Goal: Task Accomplishment & Management: Complete application form

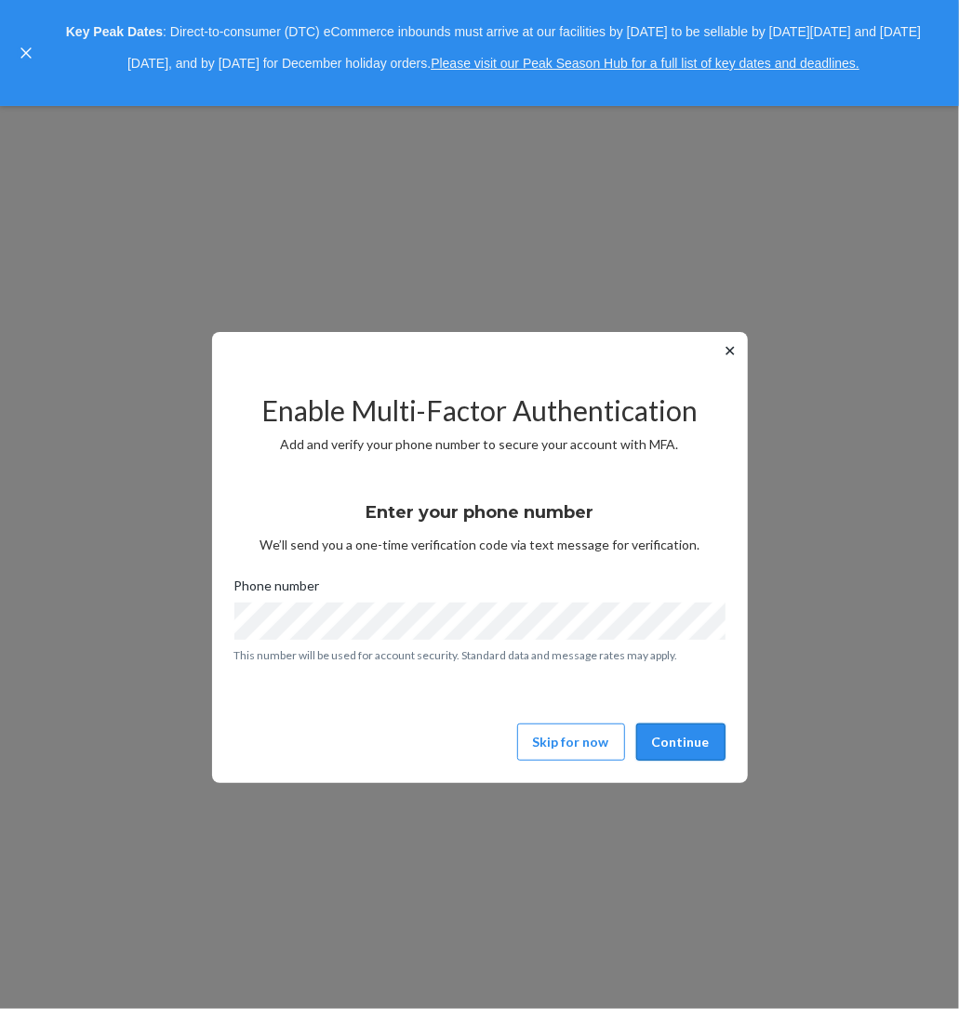
click at [678, 748] on button "Continue" at bounding box center [680, 741] width 89 height 37
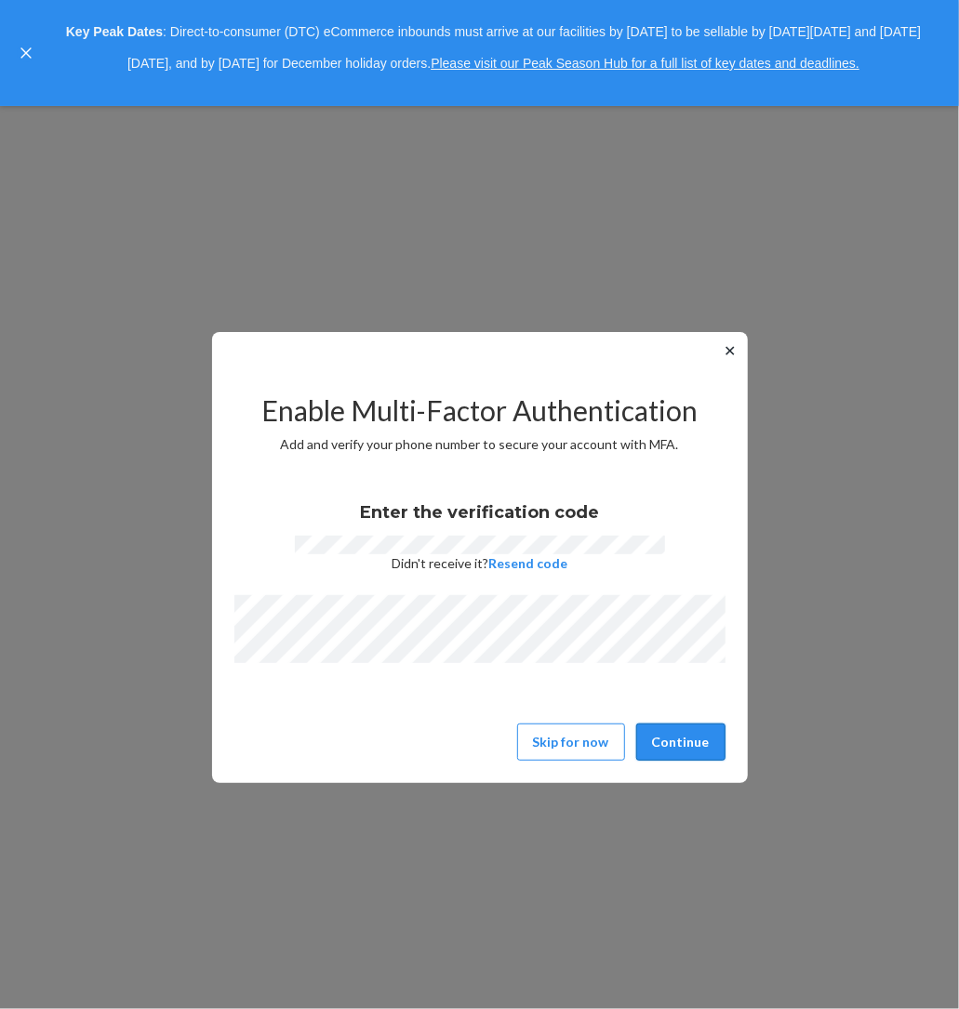
click at [671, 731] on button "Continue" at bounding box center [680, 741] width 89 height 37
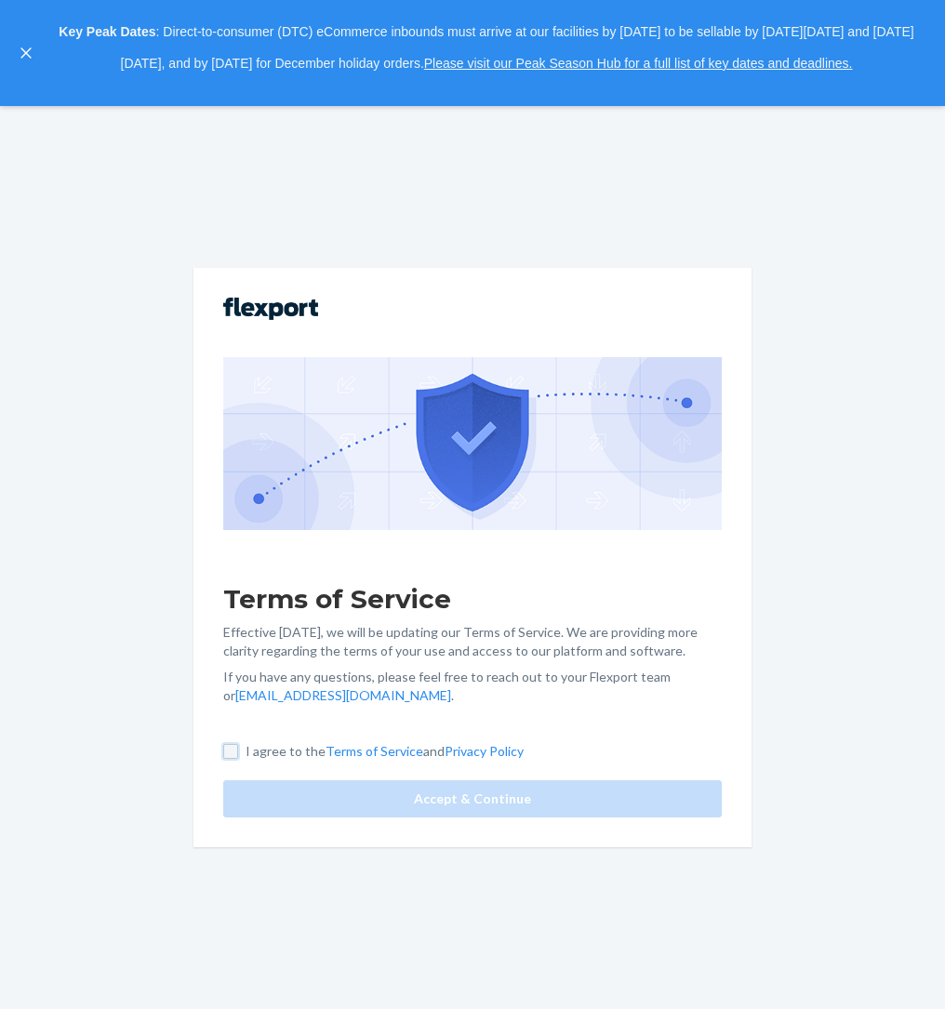
click at [236, 749] on input "I agree to the Terms of Service and Privacy Policy" at bounding box center [230, 751] width 15 height 15
checkbox input "true"
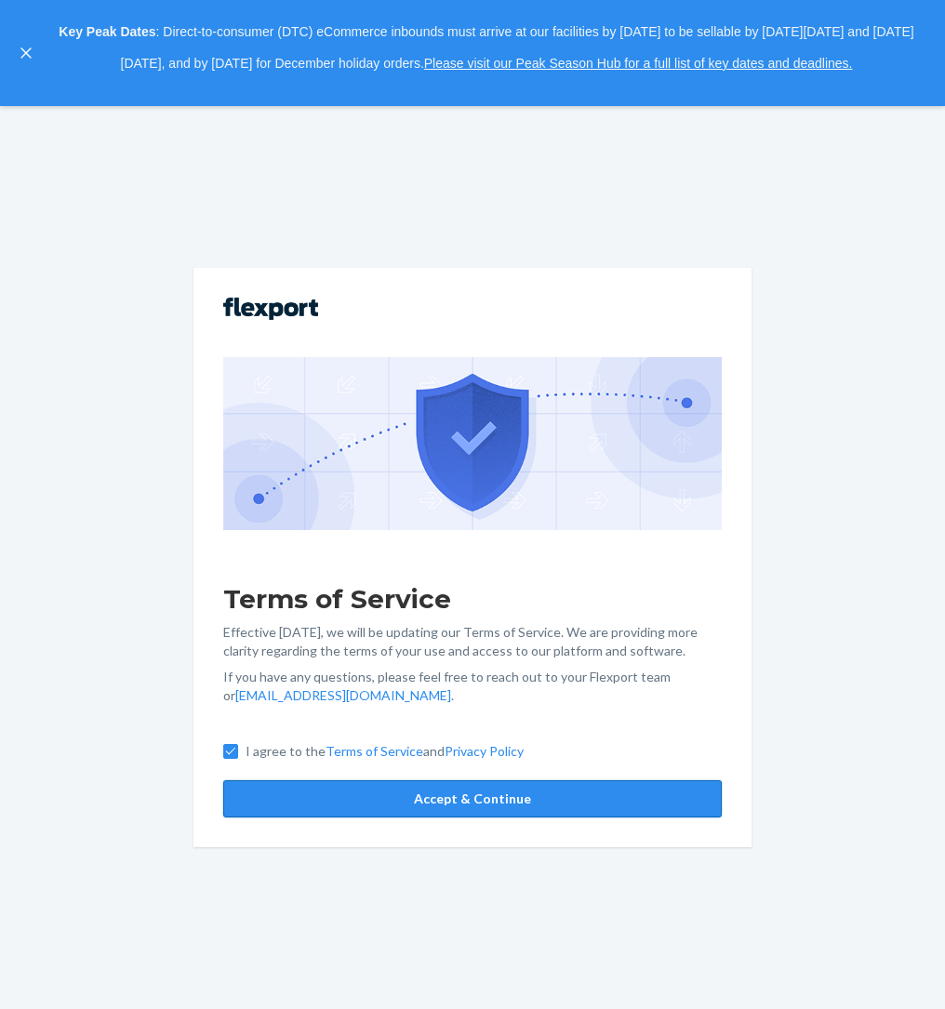
click at [362, 796] on button "Accept & Continue" at bounding box center [472, 798] width 498 height 37
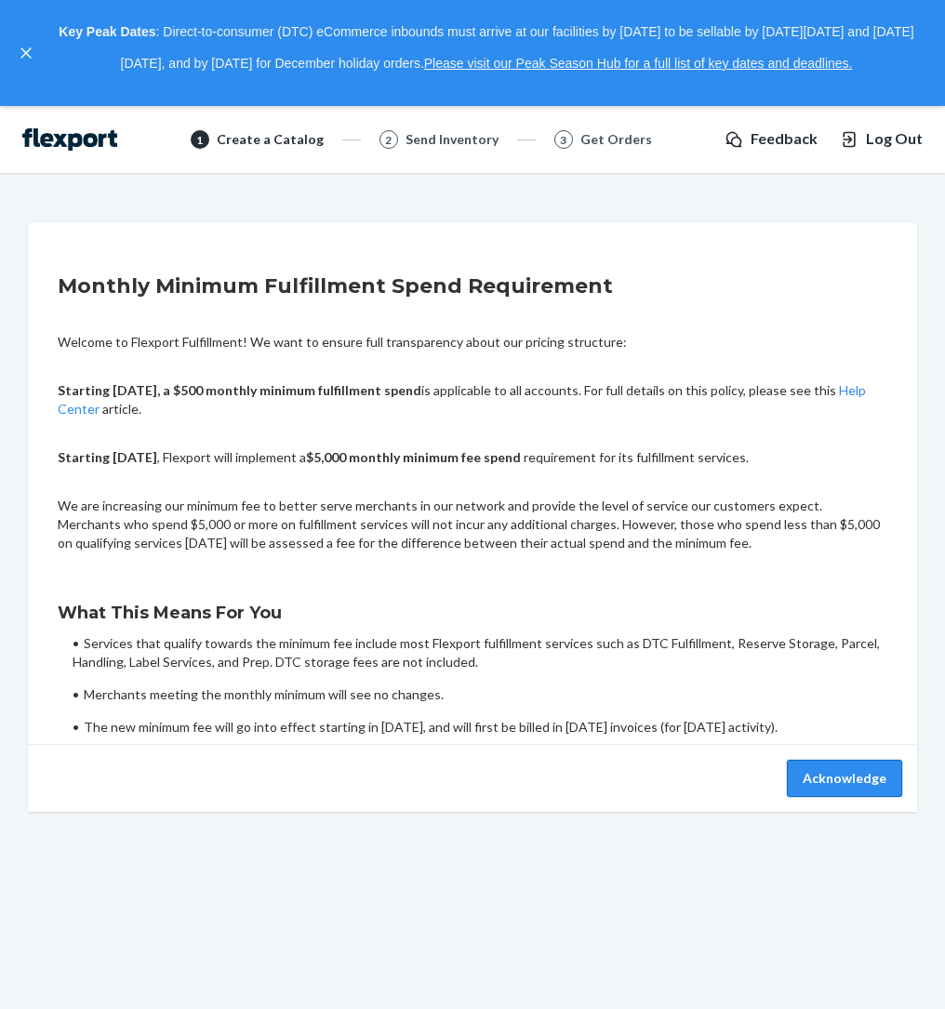
click at [837, 776] on button "Acknowledge" at bounding box center [844, 778] width 115 height 37
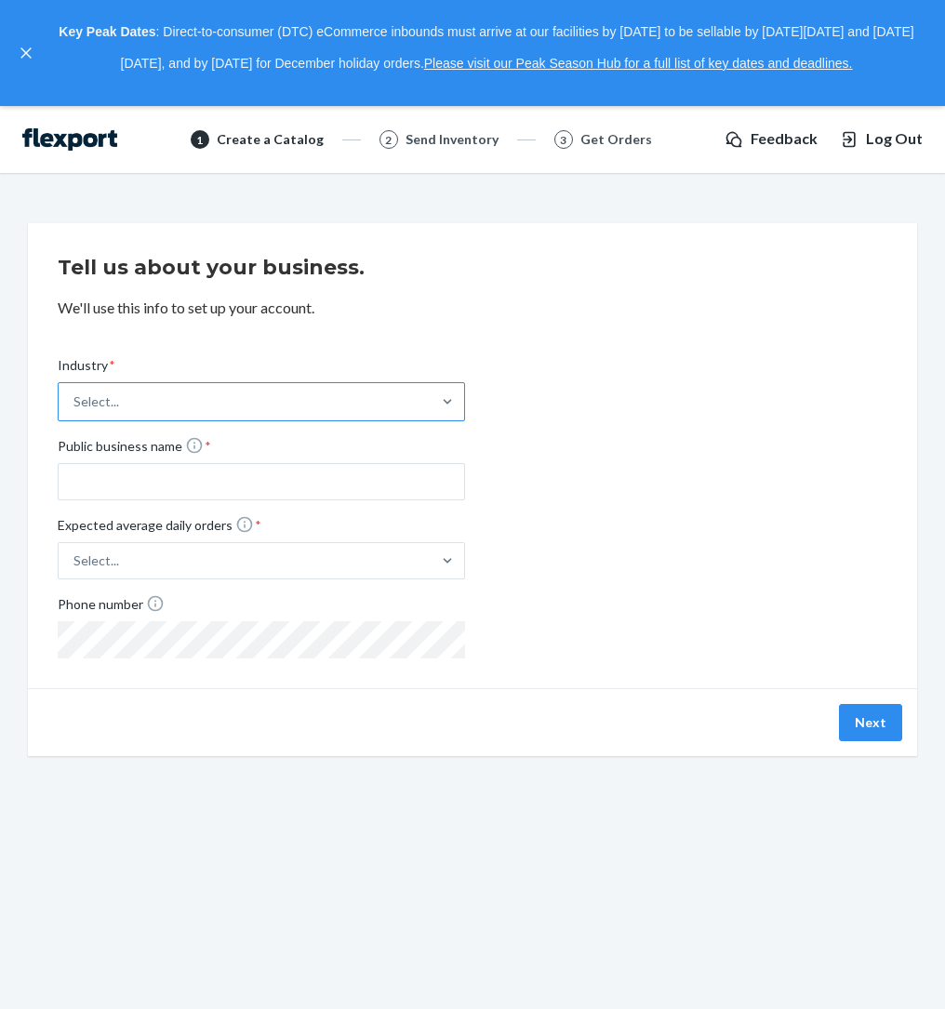
click at [356, 397] on div "Select..." at bounding box center [245, 401] width 372 height 37
click at [75, 397] on input "Industry * Select..." at bounding box center [74, 401] width 2 height 19
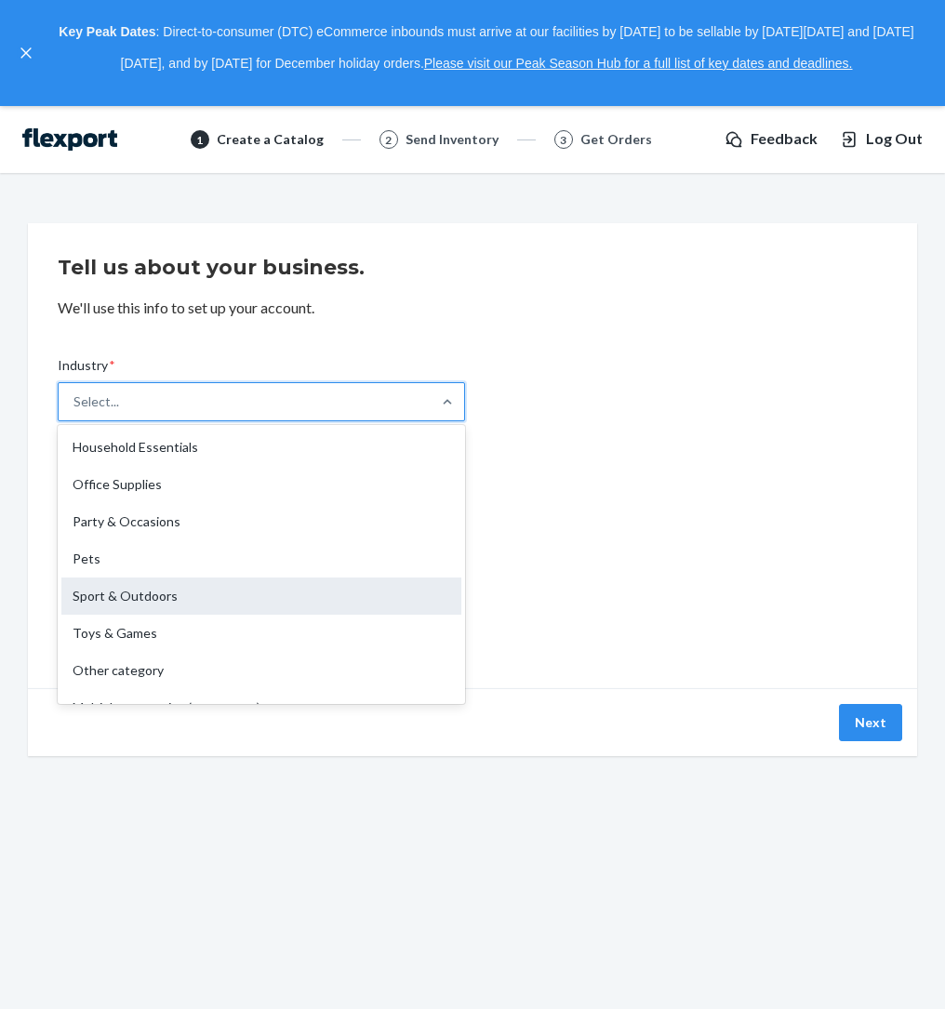
scroll to position [435, 0]
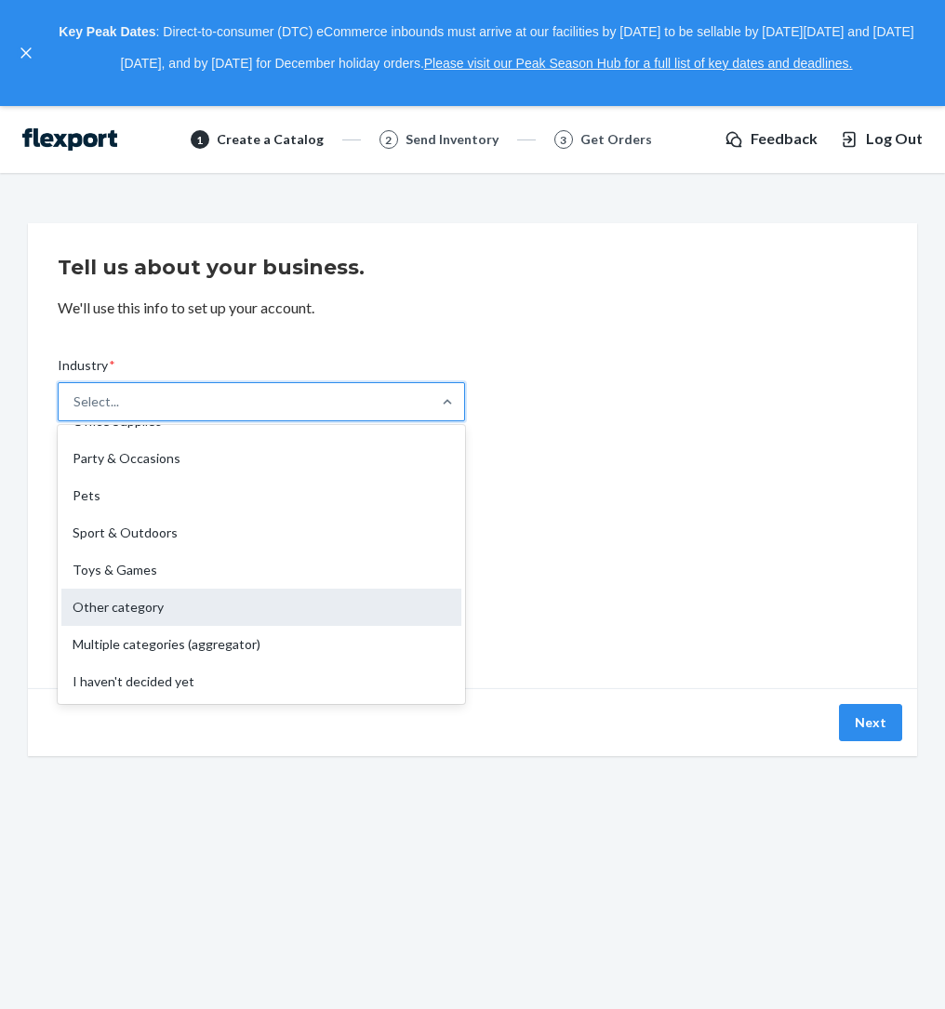
click at [191, 601] on div "Other category" at bounding box center [261, 606] width 400 height 37
click at [75, 411] on input "Industry * option Other category focused, 17 of 19. 19 results available. Use U…" at bounding box center [74, 401] width 2 height 19
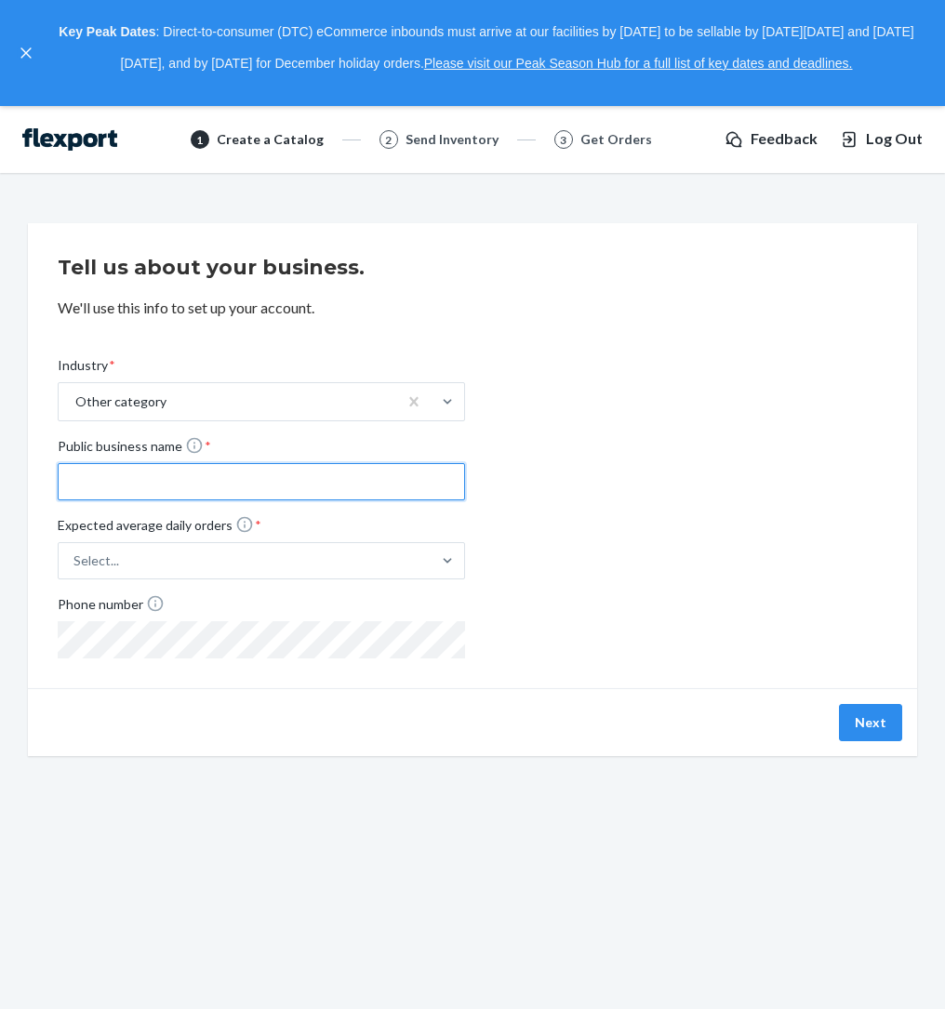
click at [206, 484] on input "Public business name *" at bounding box center [261, 481] width 407 height 37
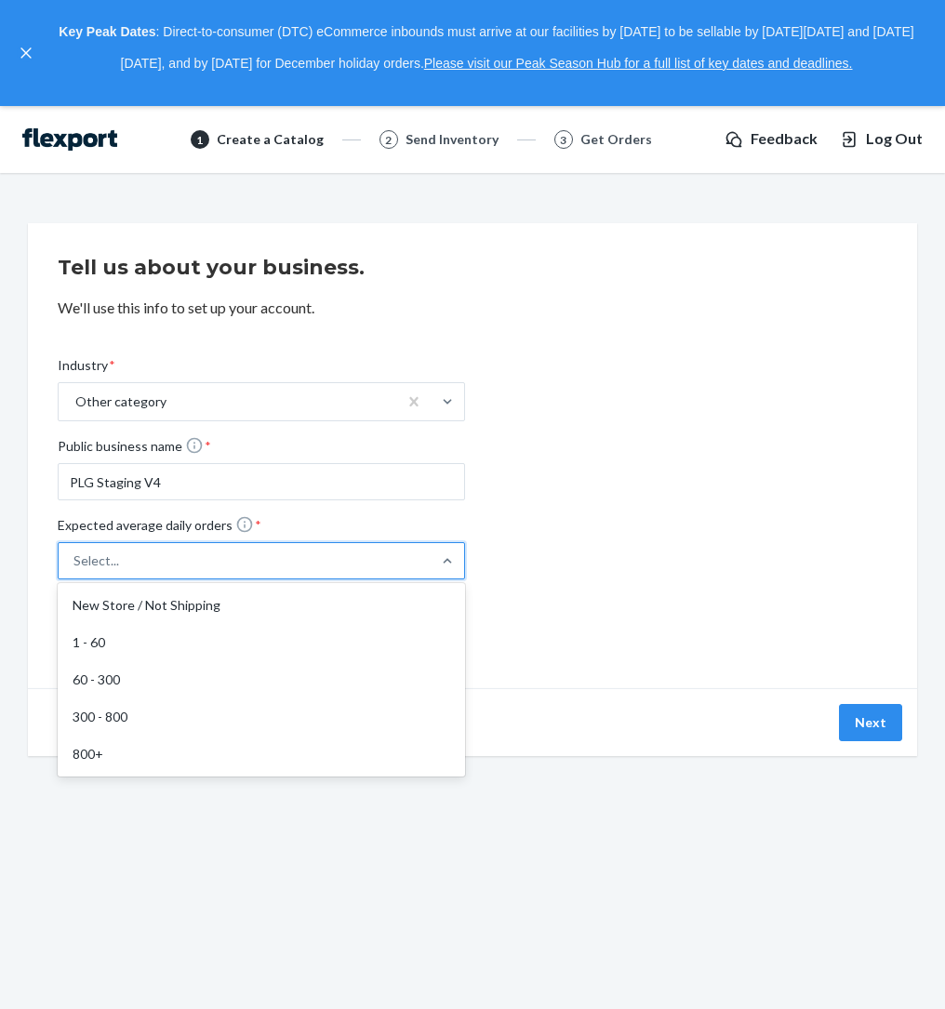
click at [182, 559] on div "Select..." at bounding box center [245, 560] width 372 height 33
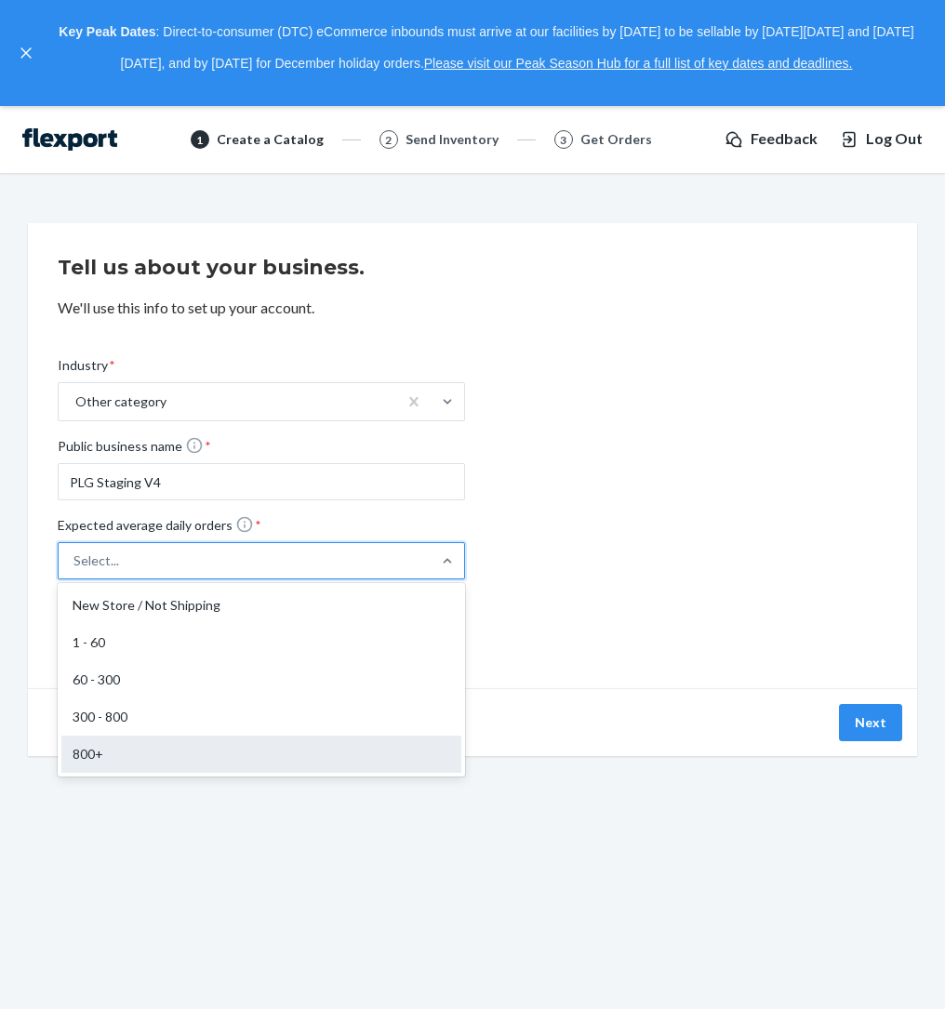
click at [152, 742] on div "800+" at bounding box center [261, 753] width 400 height 37
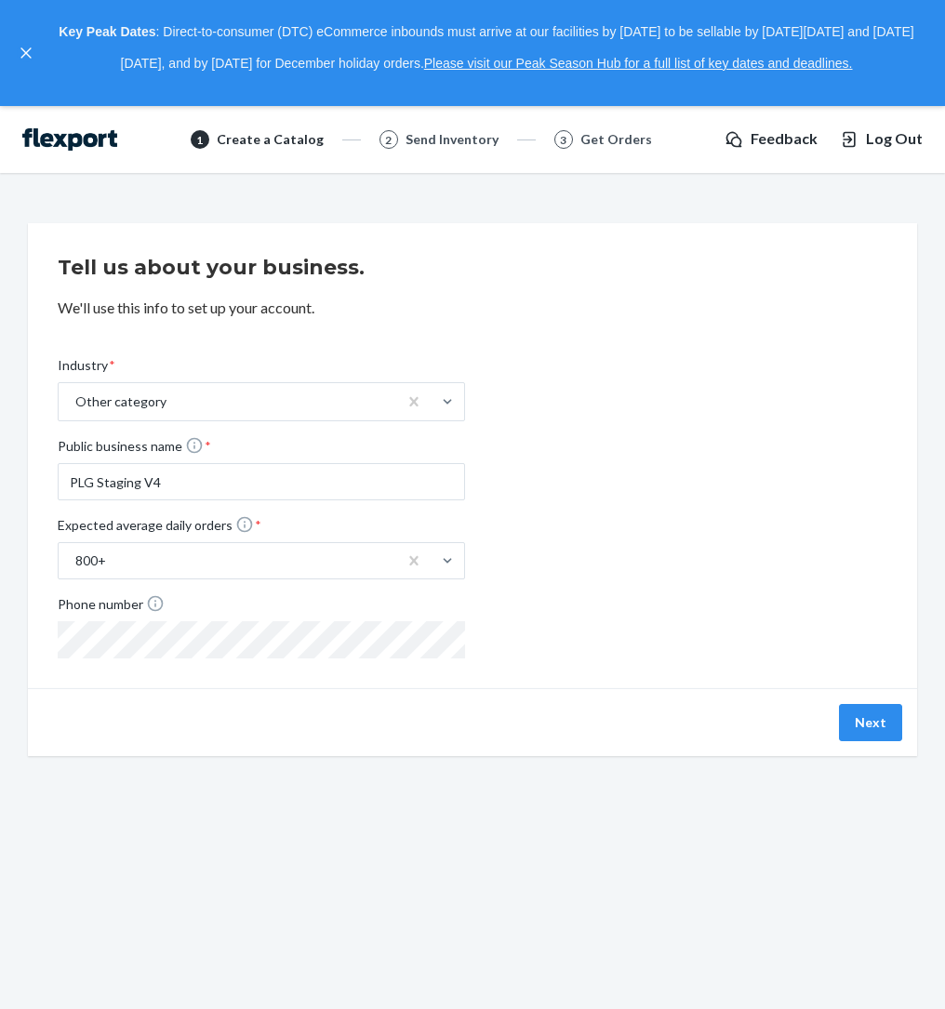
click at [616, 507] on div "Industry * Other category Public business name * PLG Staging V4 Expected averag…" at bounding box center [472, 492] width 829 height 332
drag, startPoint x: 77, startPoint y: 481, endPoint x: 93, endPoint y: 483, distance: 15.9
click at [93, 483] on input "PLG Staging V4" at bounding box center [261, 481] width 407 height 37
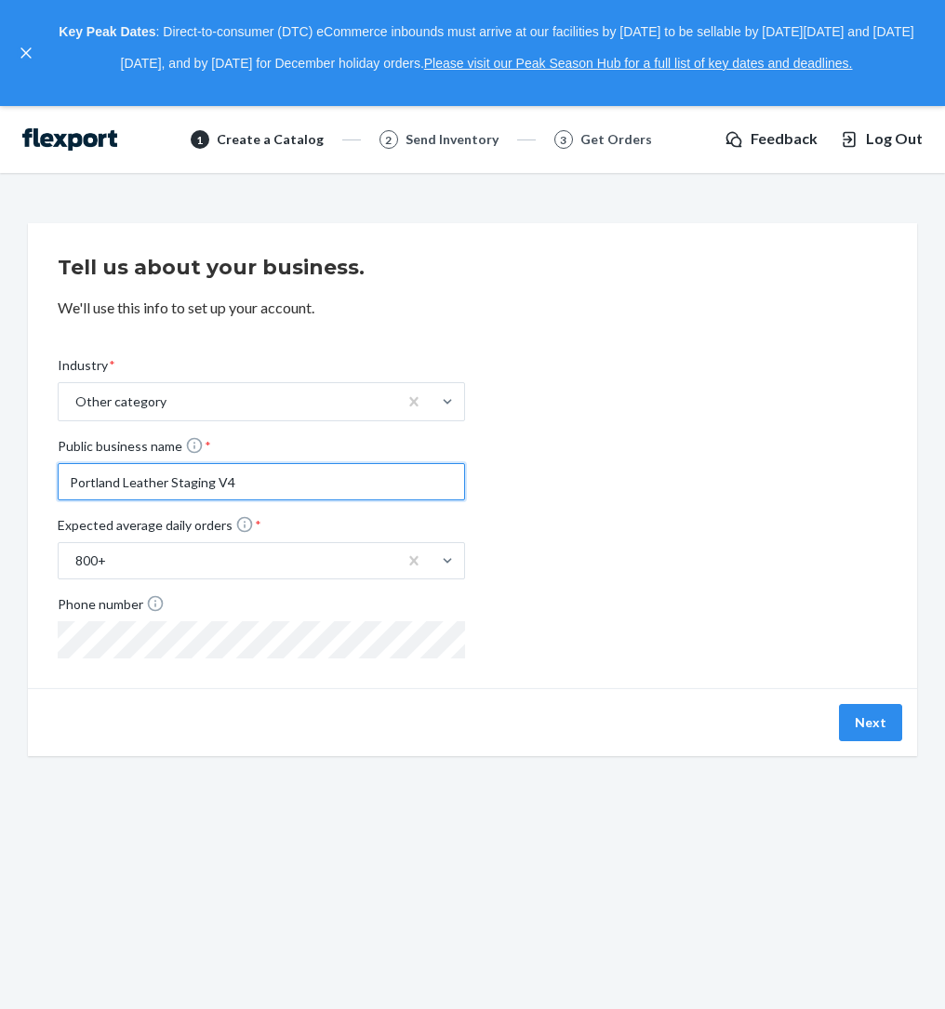
type input "Portland Leather Staging V4"
click at [648, 546] on div "Industry * Other category Public business name * [GEOGRAPHIC_DATA] Leather Stag…" at bounding box center [472, 492] width 829 height 332
click at [866, 715] on button "Next" at bounding box center [870, 722] width 63 height 37
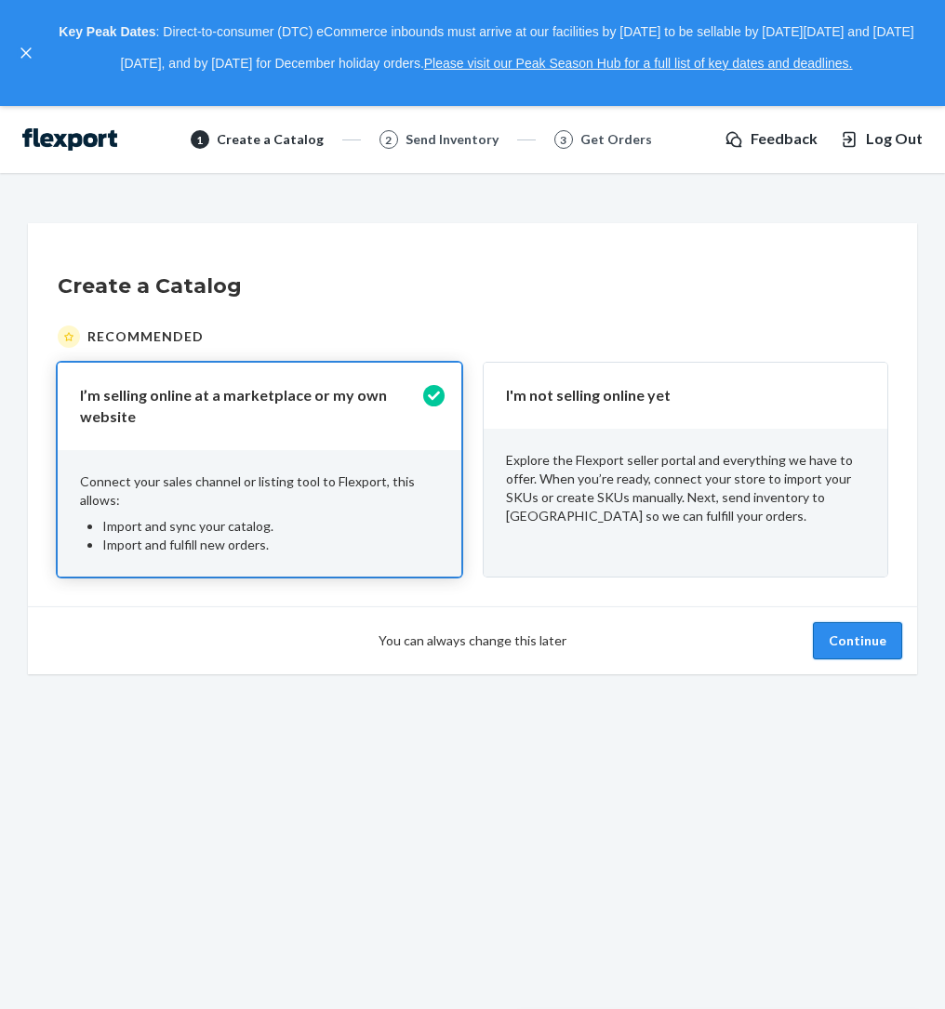
click at [850, 642] on button "Continue" at bounding box center [857, 640] width 89 height 37
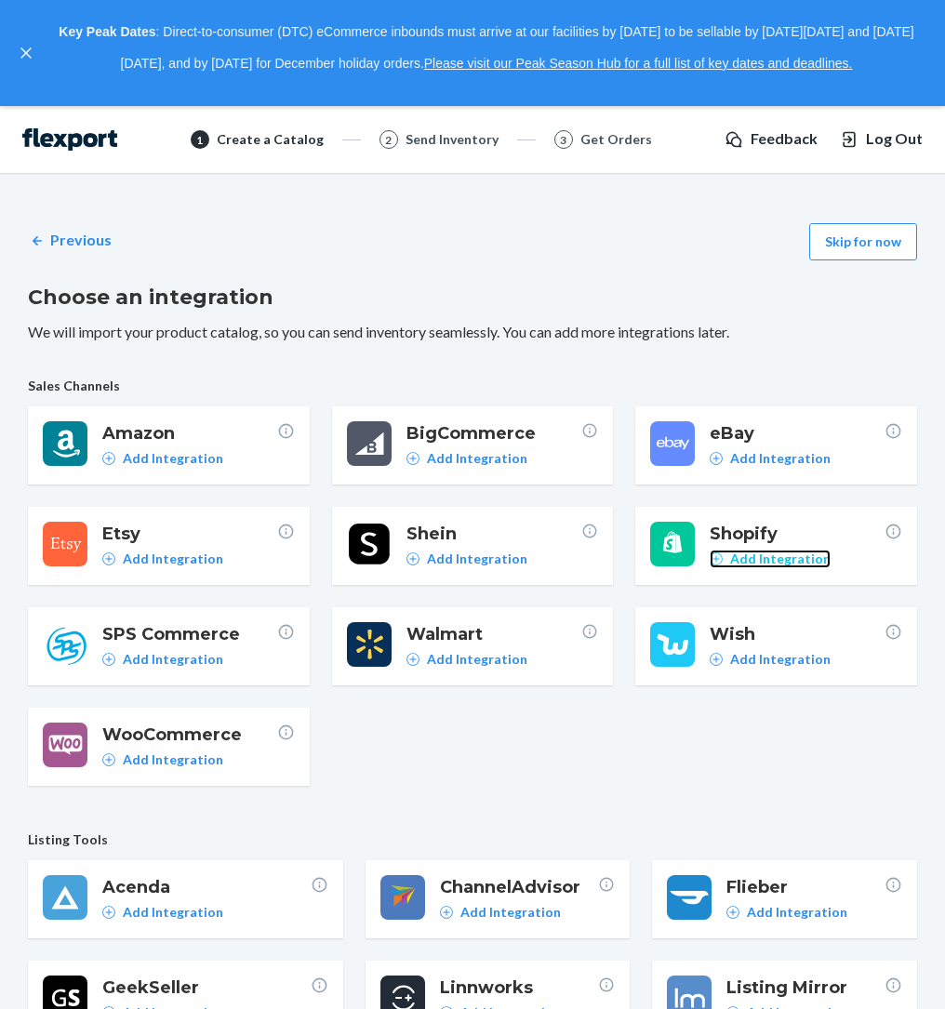
click at [779, 561] on p "Add Integration" at bounding box center [780, 558] width 100 height 19
